Goal: Navigation & Orientation: Find specific page/section

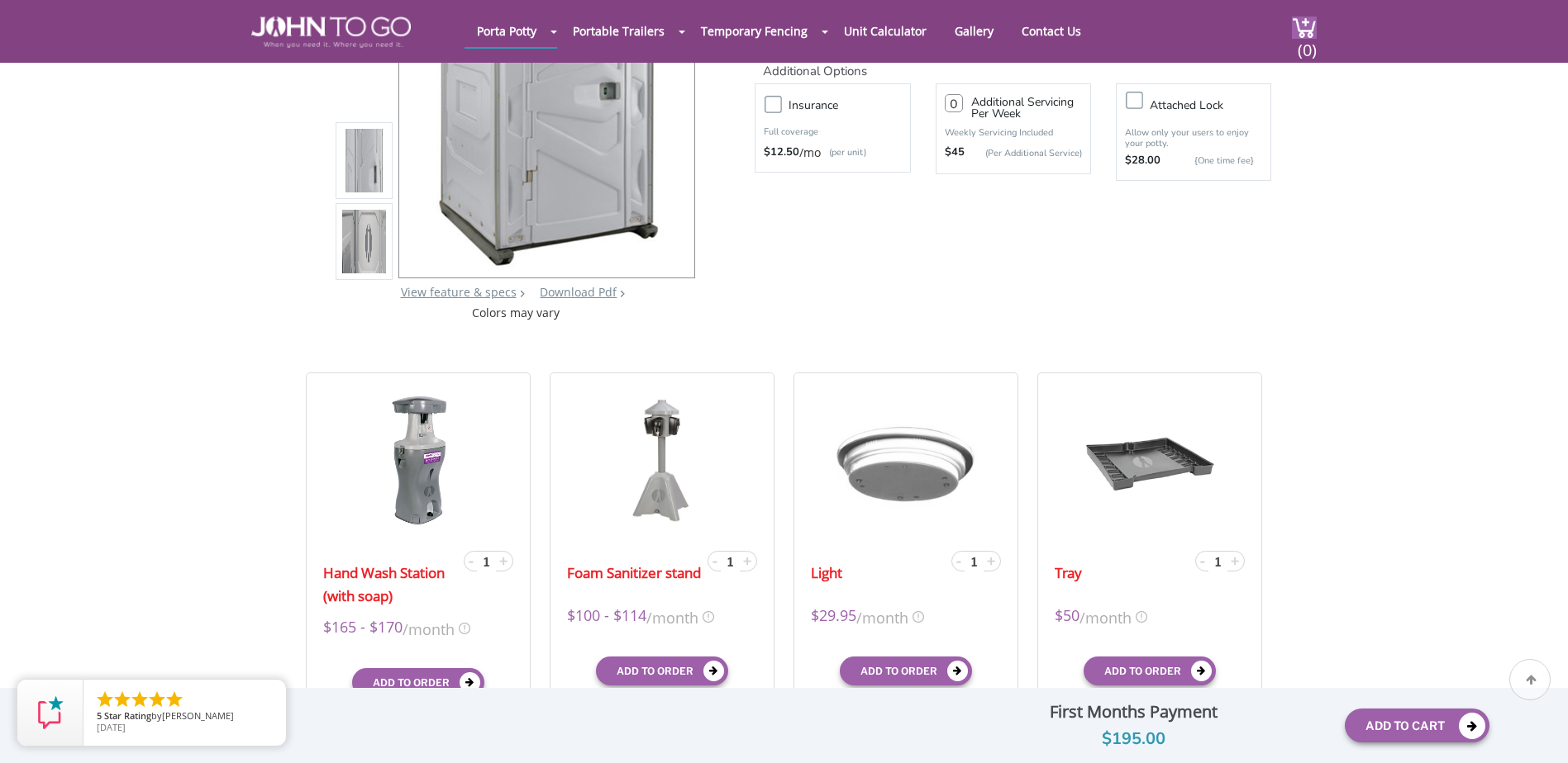
scroll to position [330, 0]
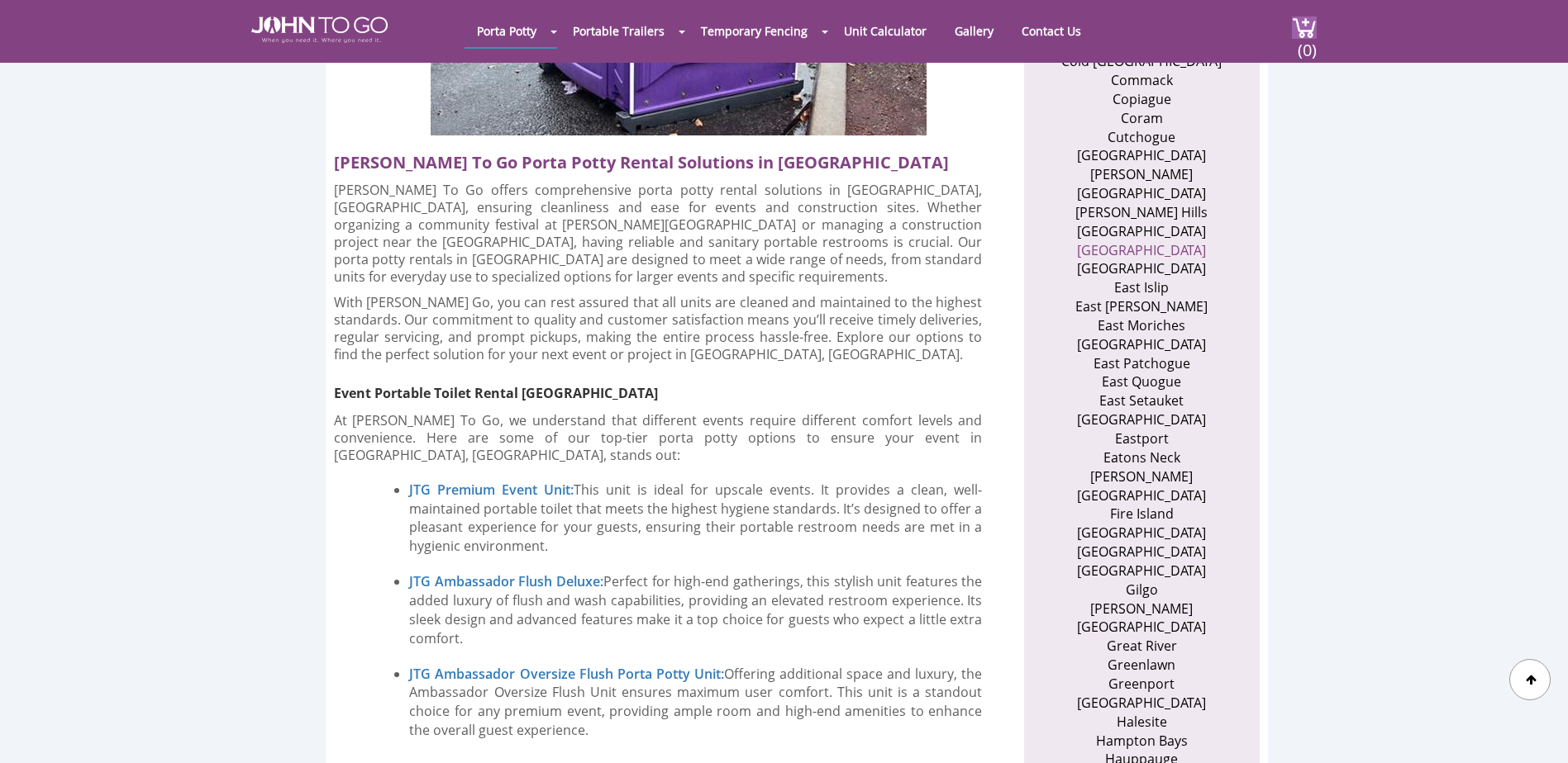
scroll to position [1166, 0]
